Goal: Transaction & Acquisition: Purchase product/service

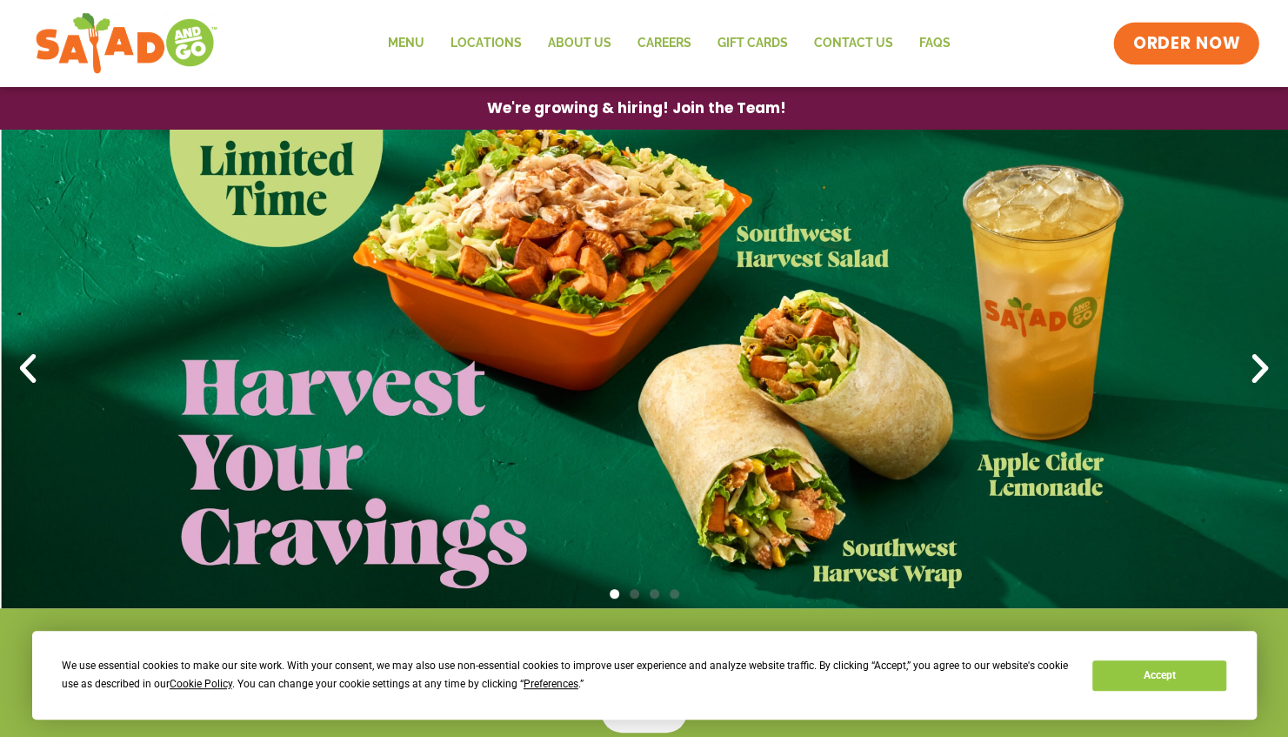
click at [1139, 49] on span "ORDER NOW" at bounding box center [1187, 43] width 108 height 23
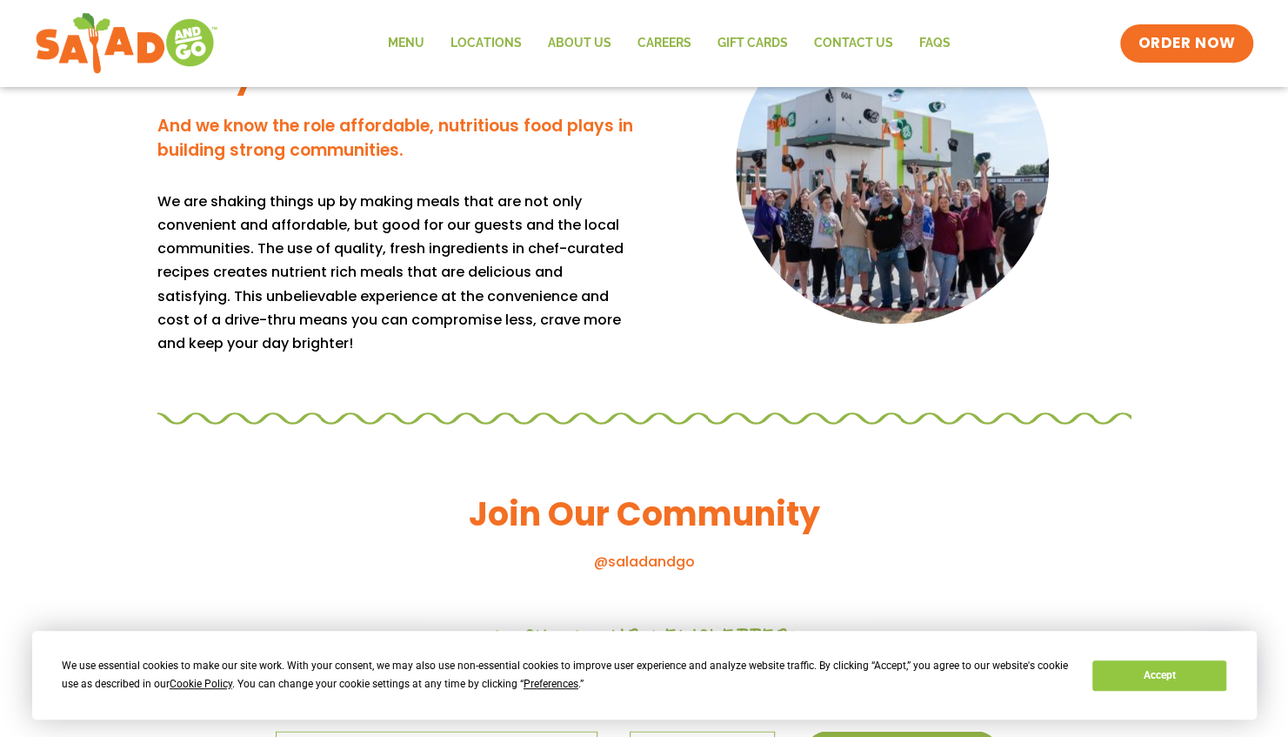
scroll to position [1919, 0]
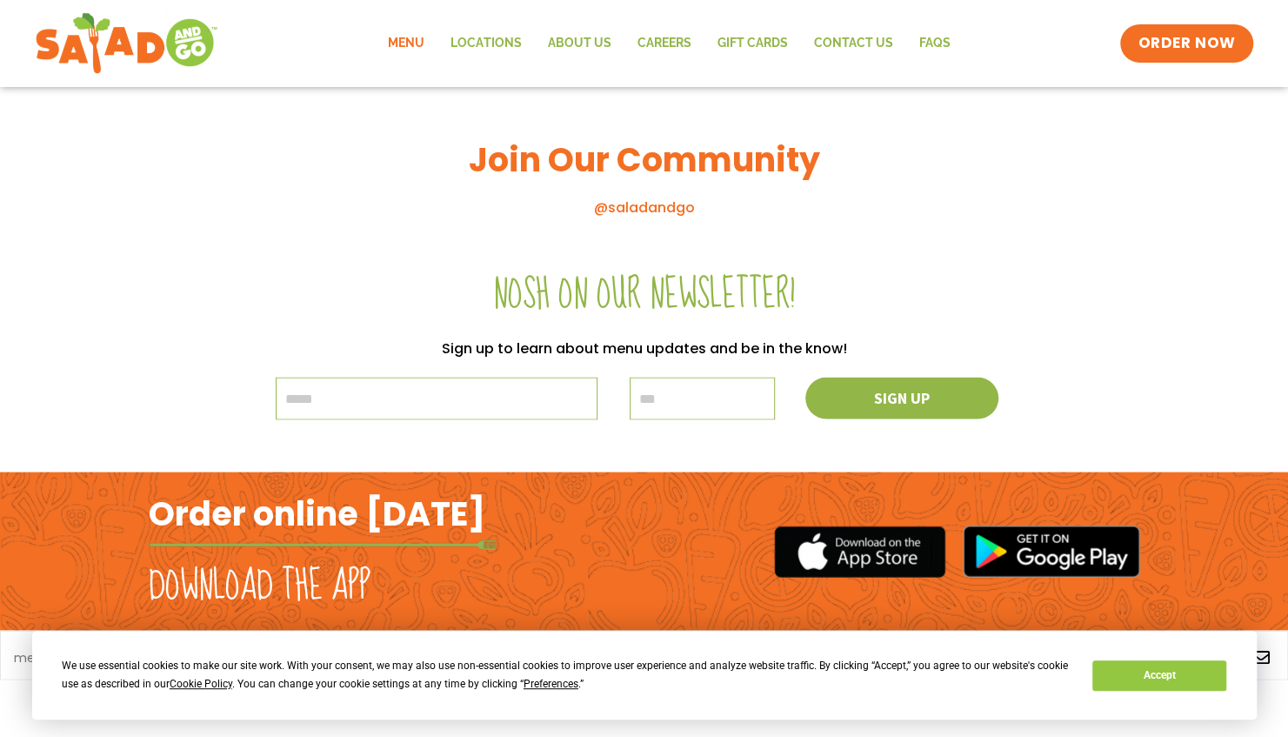
click at [416, 35] on link "Menu" at bounding box center [406, 43] width 63 height 40
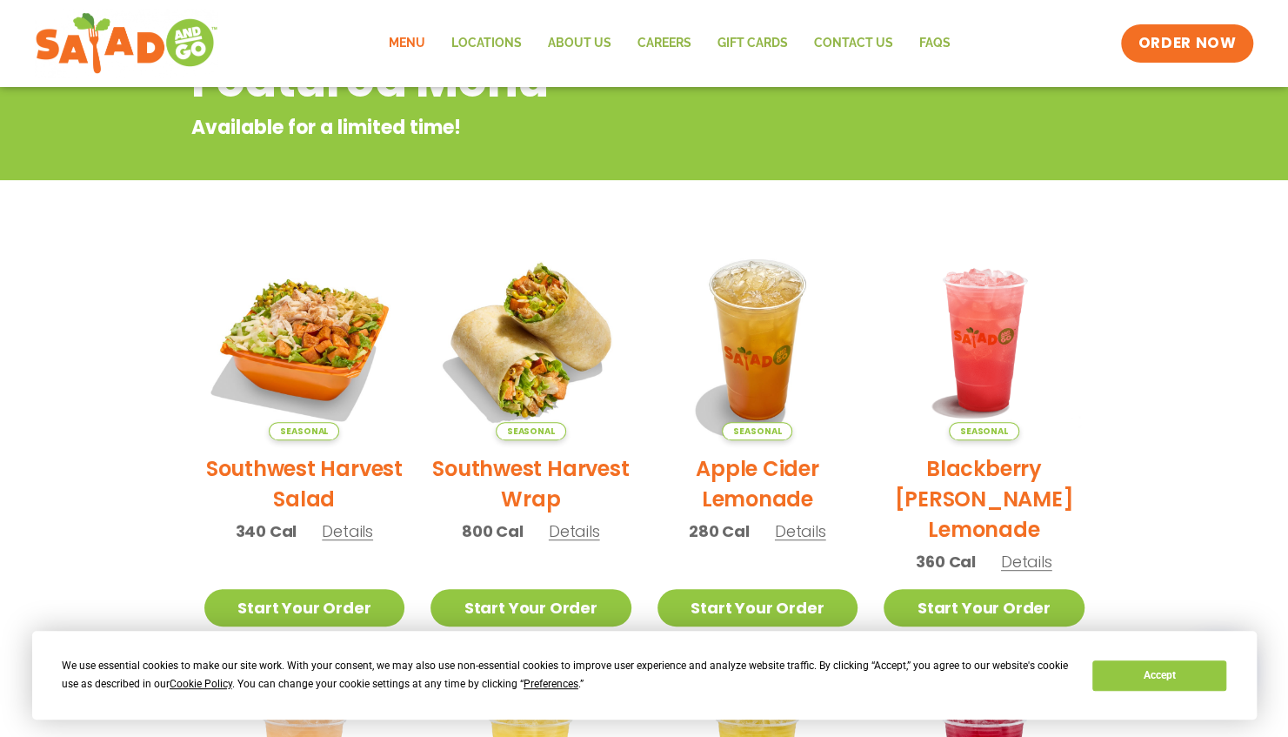
scroll to position [435, 0]
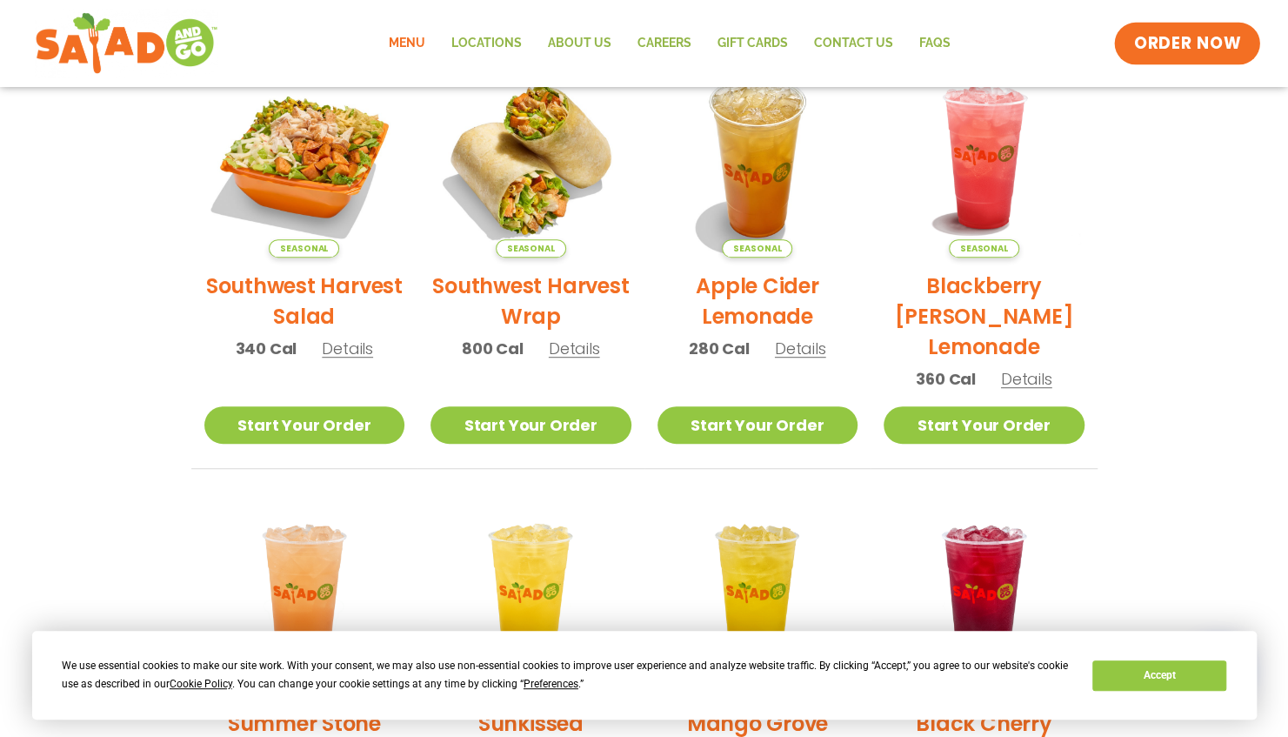
click at [1161, 41] on span "ORDER NOW" at bounding box center [1187, 43] width 108 height 23
